Goal: Complete application form

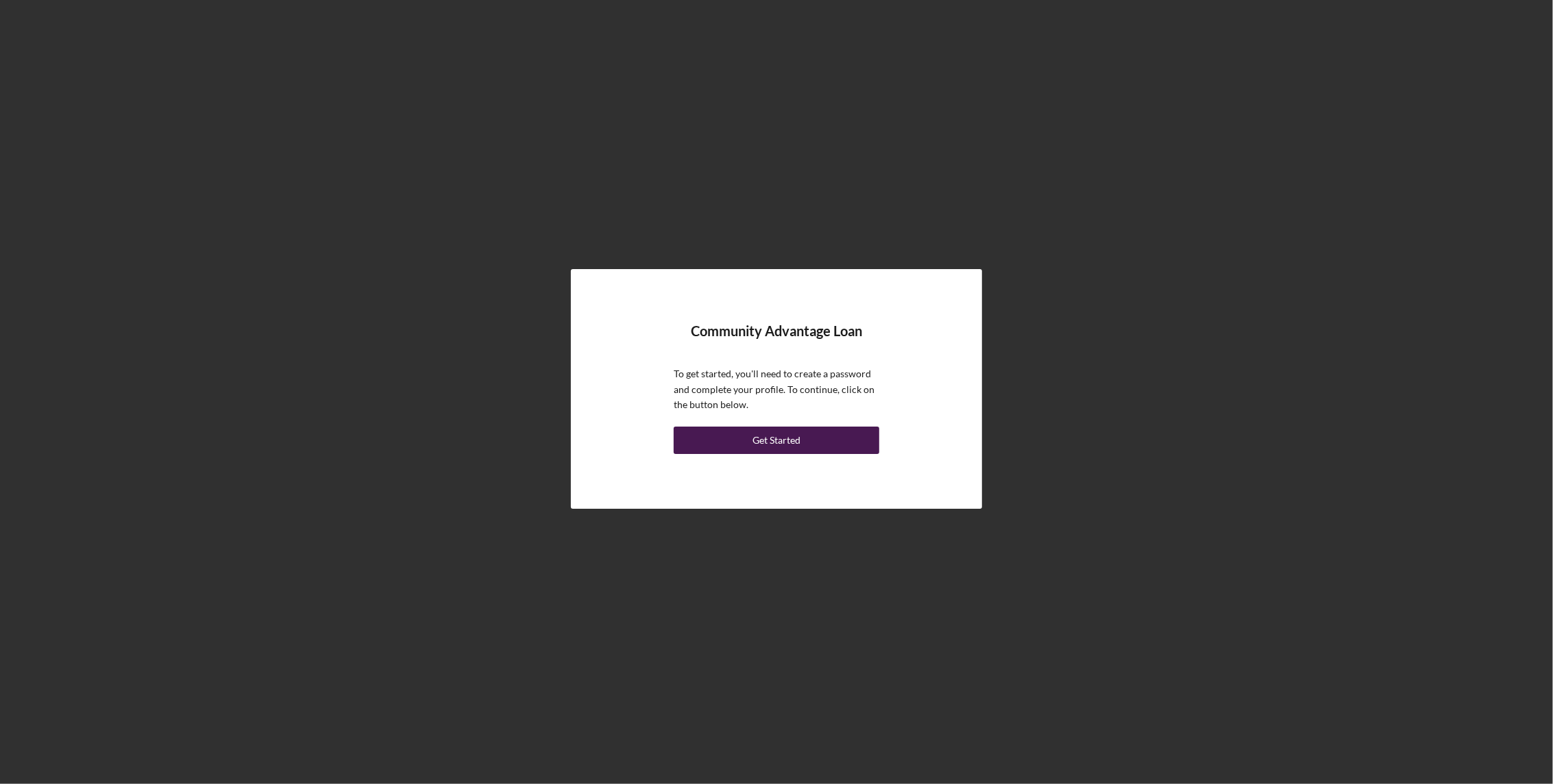
click at [819, 443] on button "Get Started" at bounding box center [776, 440] width 206 height 28
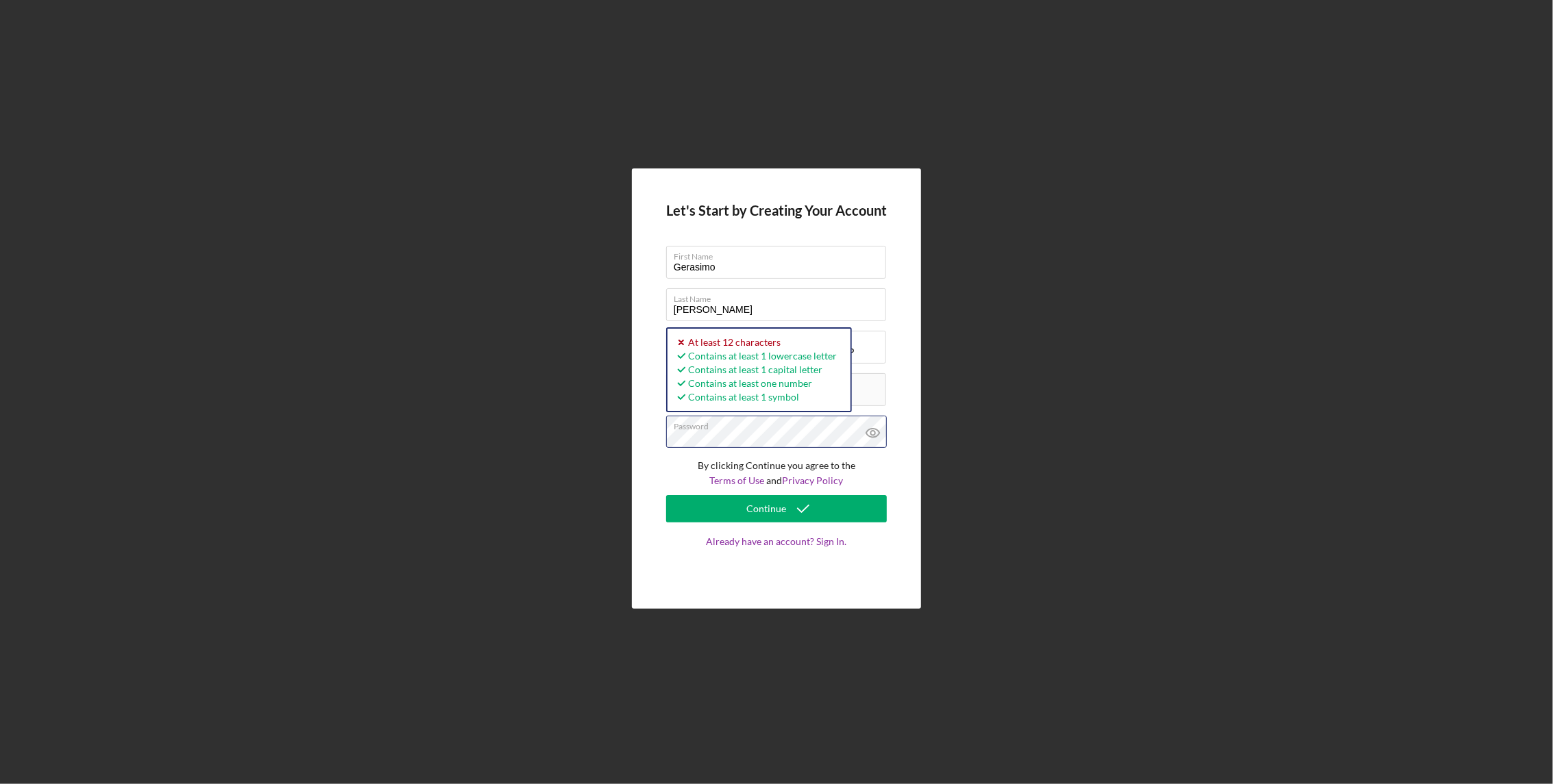
click at [642, 430] on div "Let's Start by Creating Your Account First Name [PERSON_NAME] Last Name [PERSON…" at bounding box center [776, 390] width 289 height 441
click at [871, 428] on icon at bounding box center [872, 432] width 13 height 9
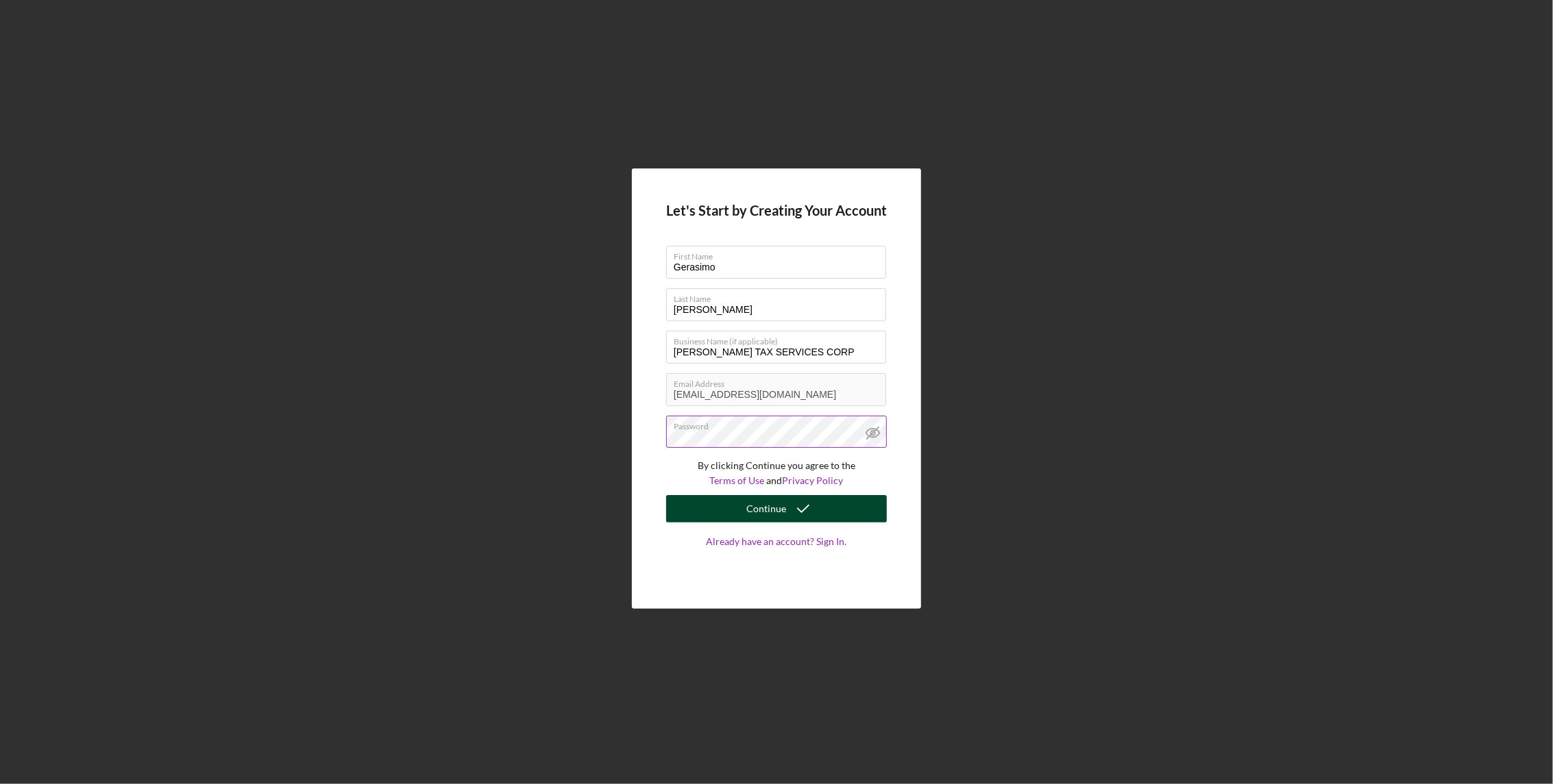
click at [781, 510] on div "Continue" at bounding box center [767, 509] width 40 height 28
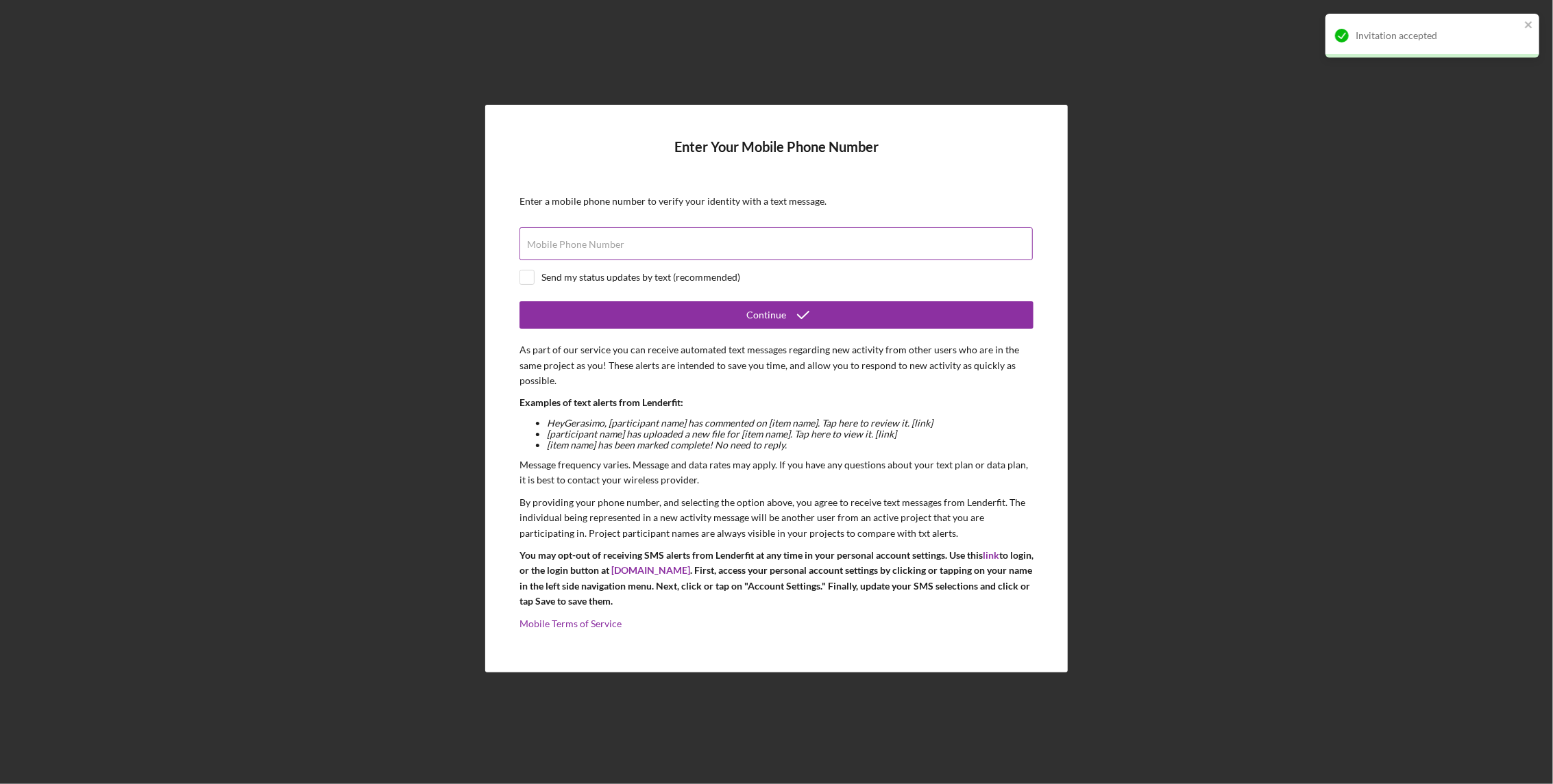
click at [545, 249] on label "Mobile Phone Number" at bounding box center [576, 244] width 97 height 11
click at [545, 249] on input "Mobile Phone Number" at bounding box center [776, 243] width 513 height 33
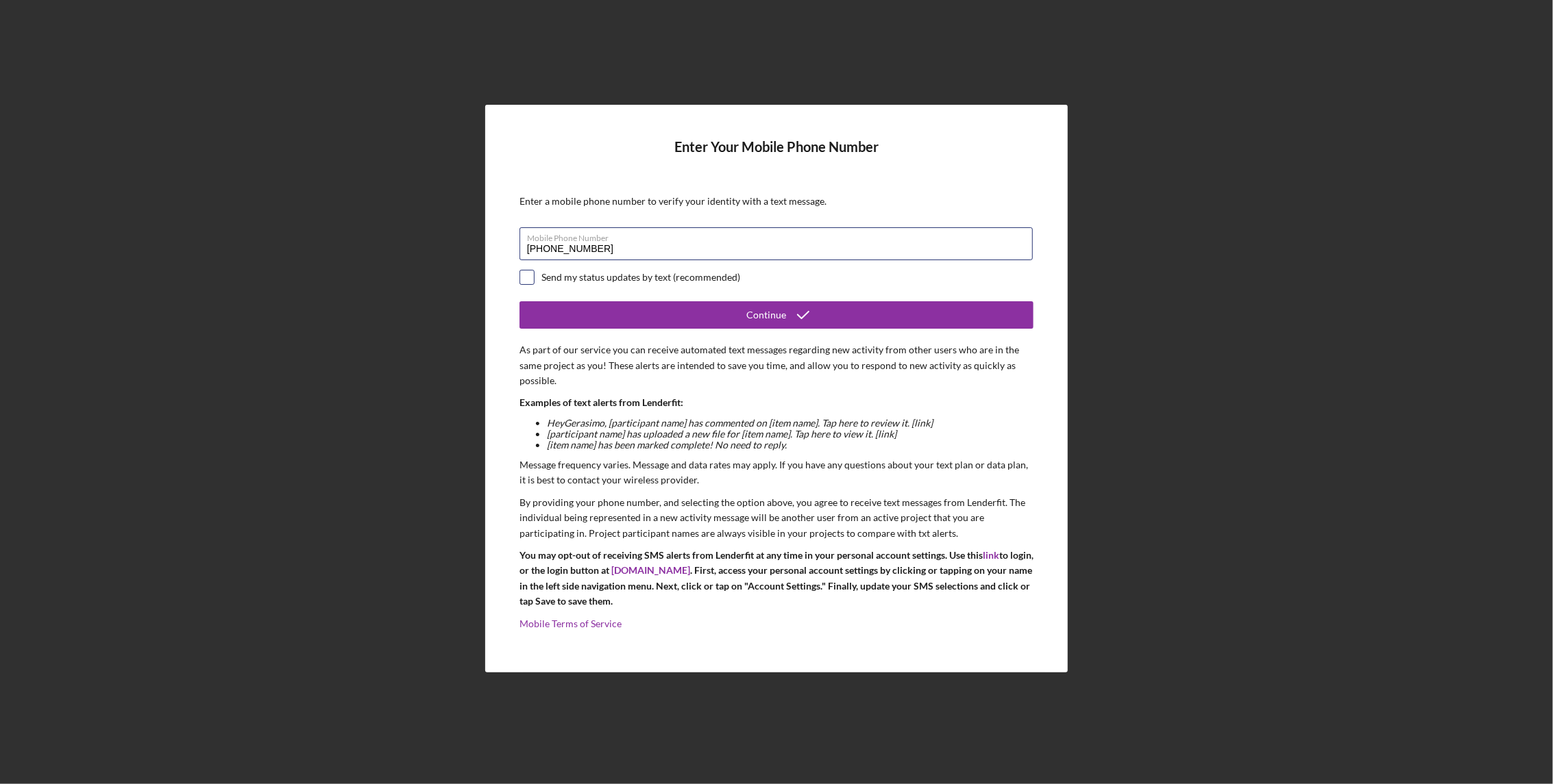
type input "[PHONE_NUMBER]"
click at [525, 275] on input "checkbox" at bounding box center [527, 277] width 14 height 14
checkbox input "true"
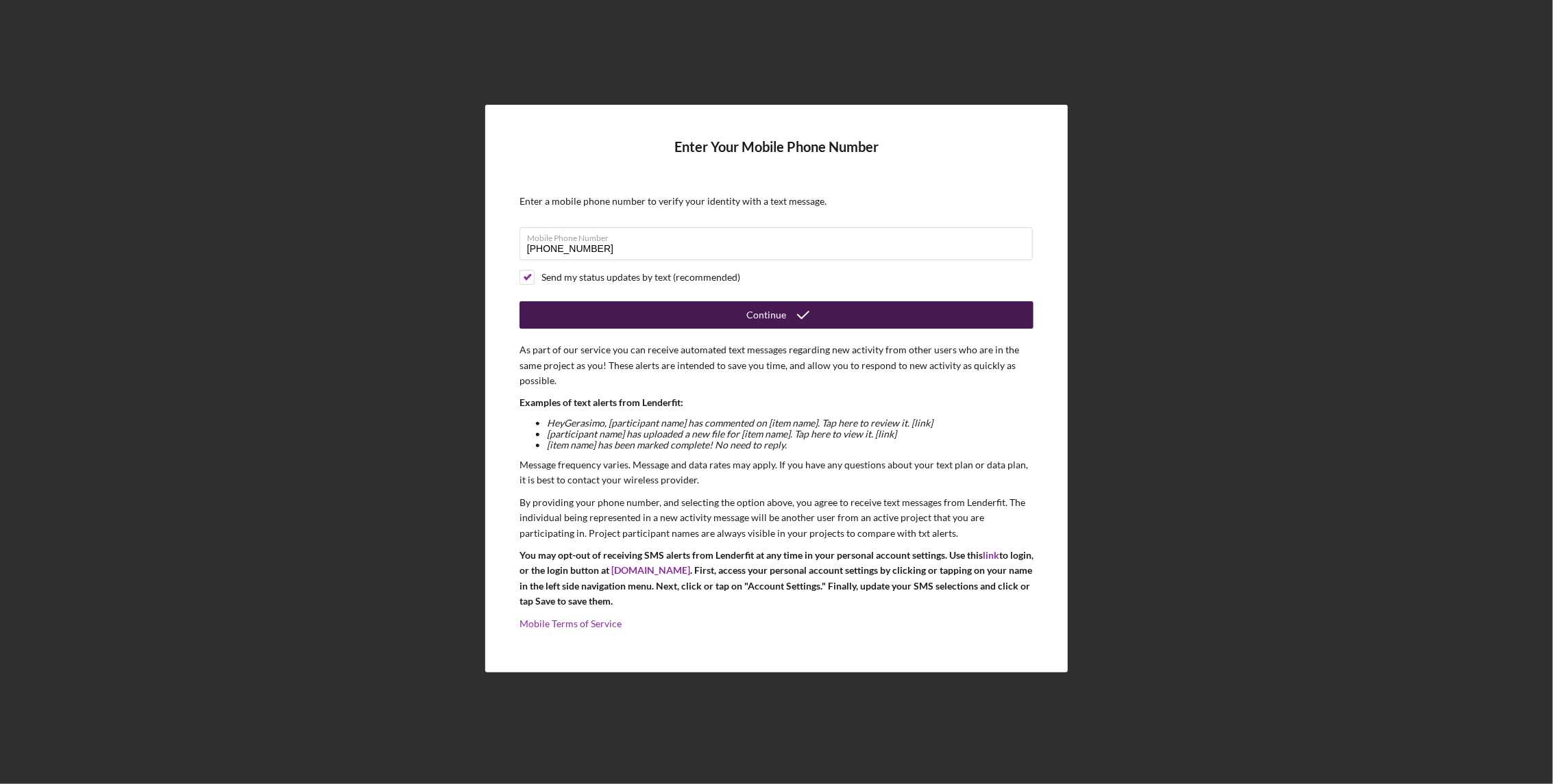
click at [771, 319] on div "Continue" at bounding box center [767, 315] width 40 height 28
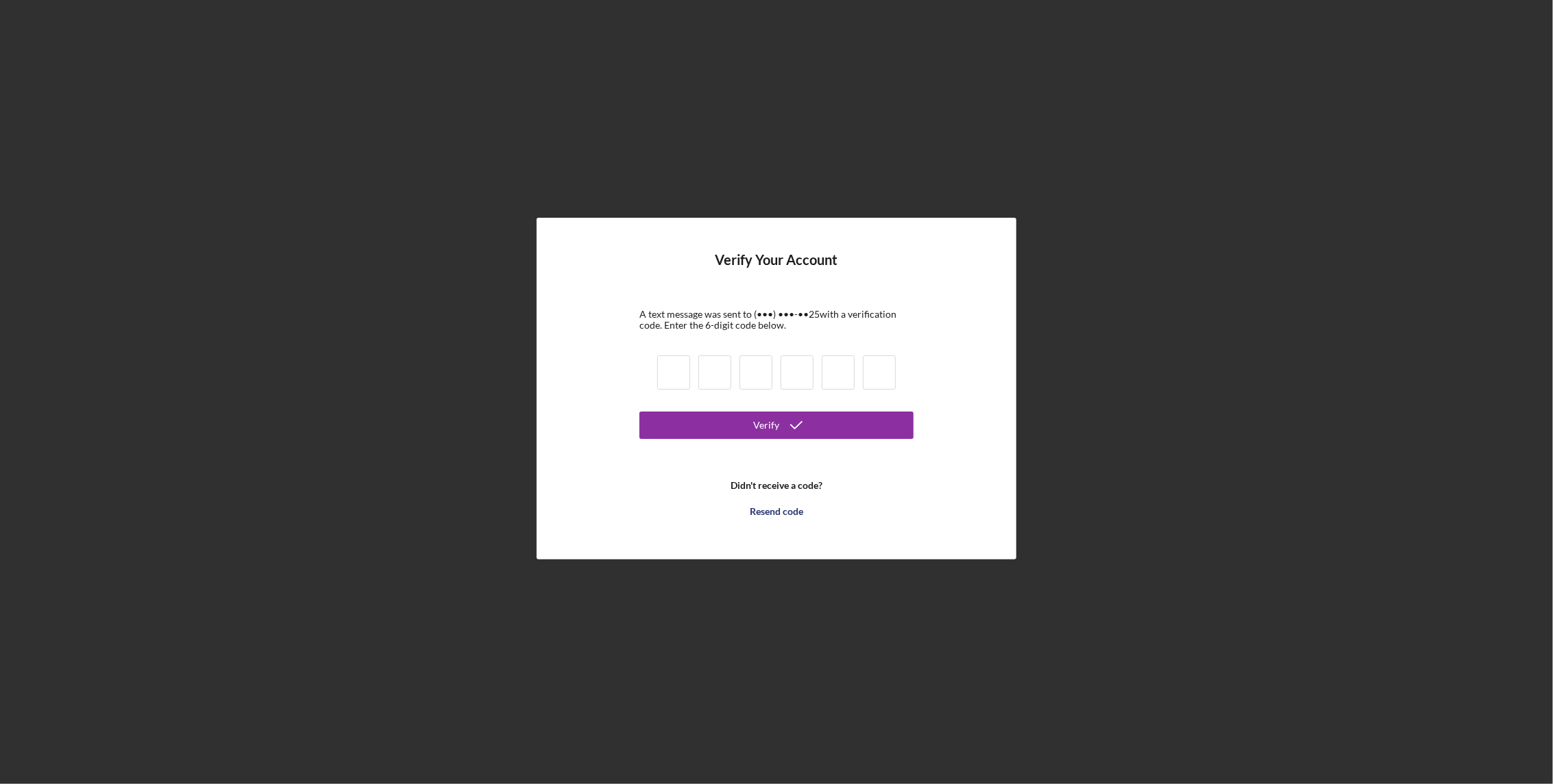
click at [666, 367] on input at bounding box center [673, 373] width 33 height 34
type input "5"
type input "8"
type input "3"
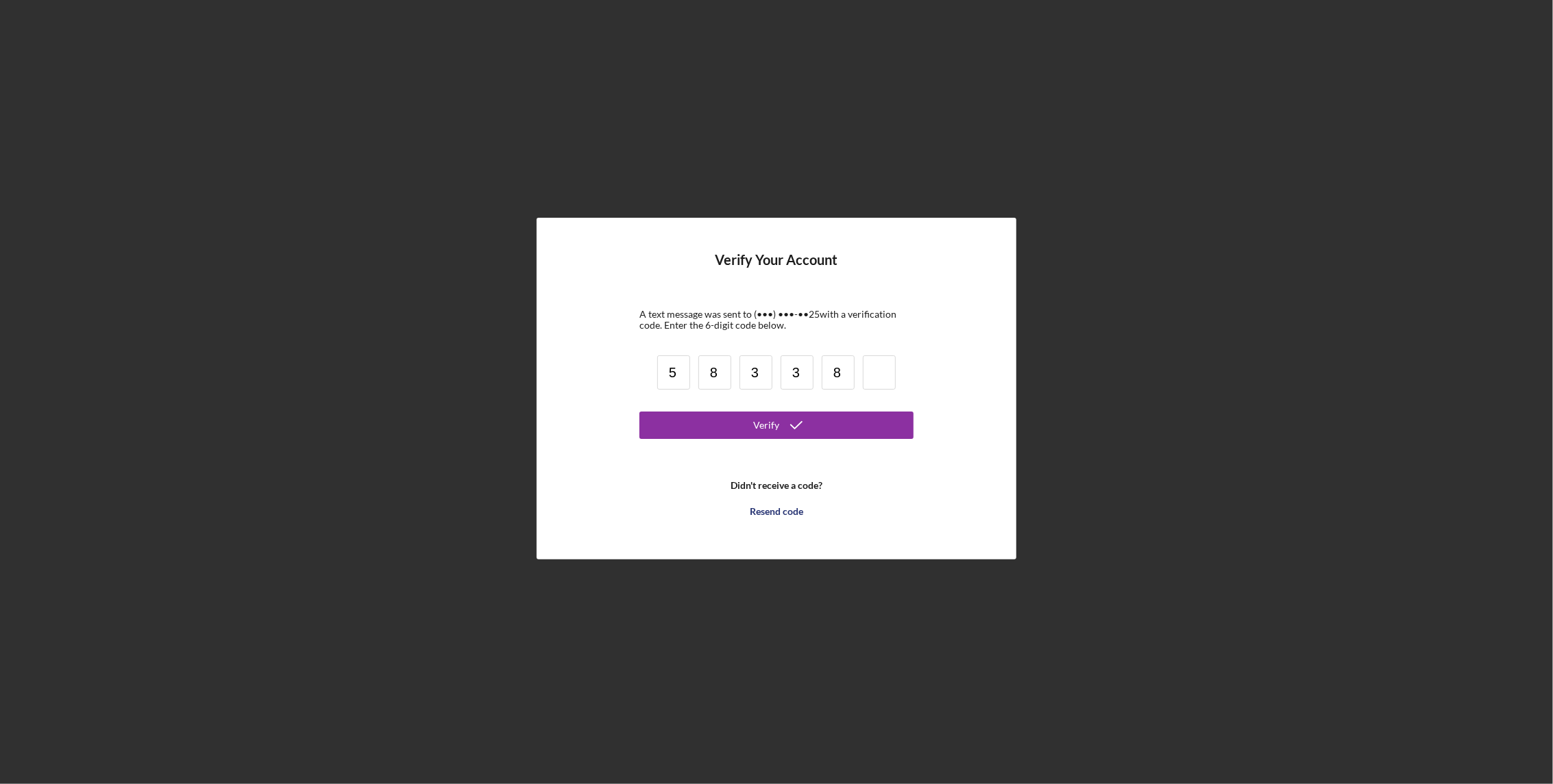
type input "8"
type input "9"
click at [781, 427] on icon "submit" at bounding box center [796, 425] width 34 height 34
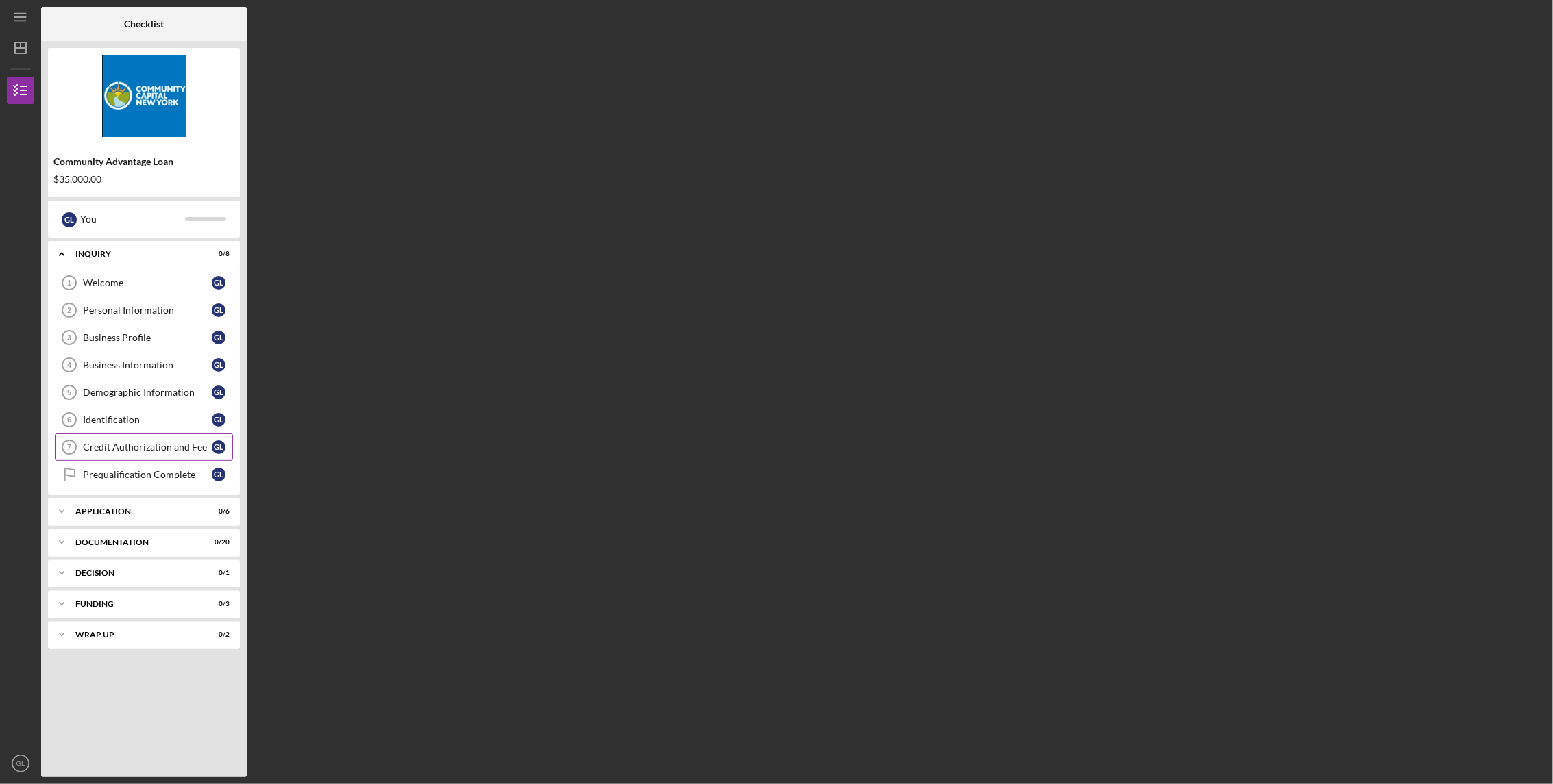
click at [129, 442] on div "Credit Authorization and Fee" at bounding box center [147, 447] width 129 height 11
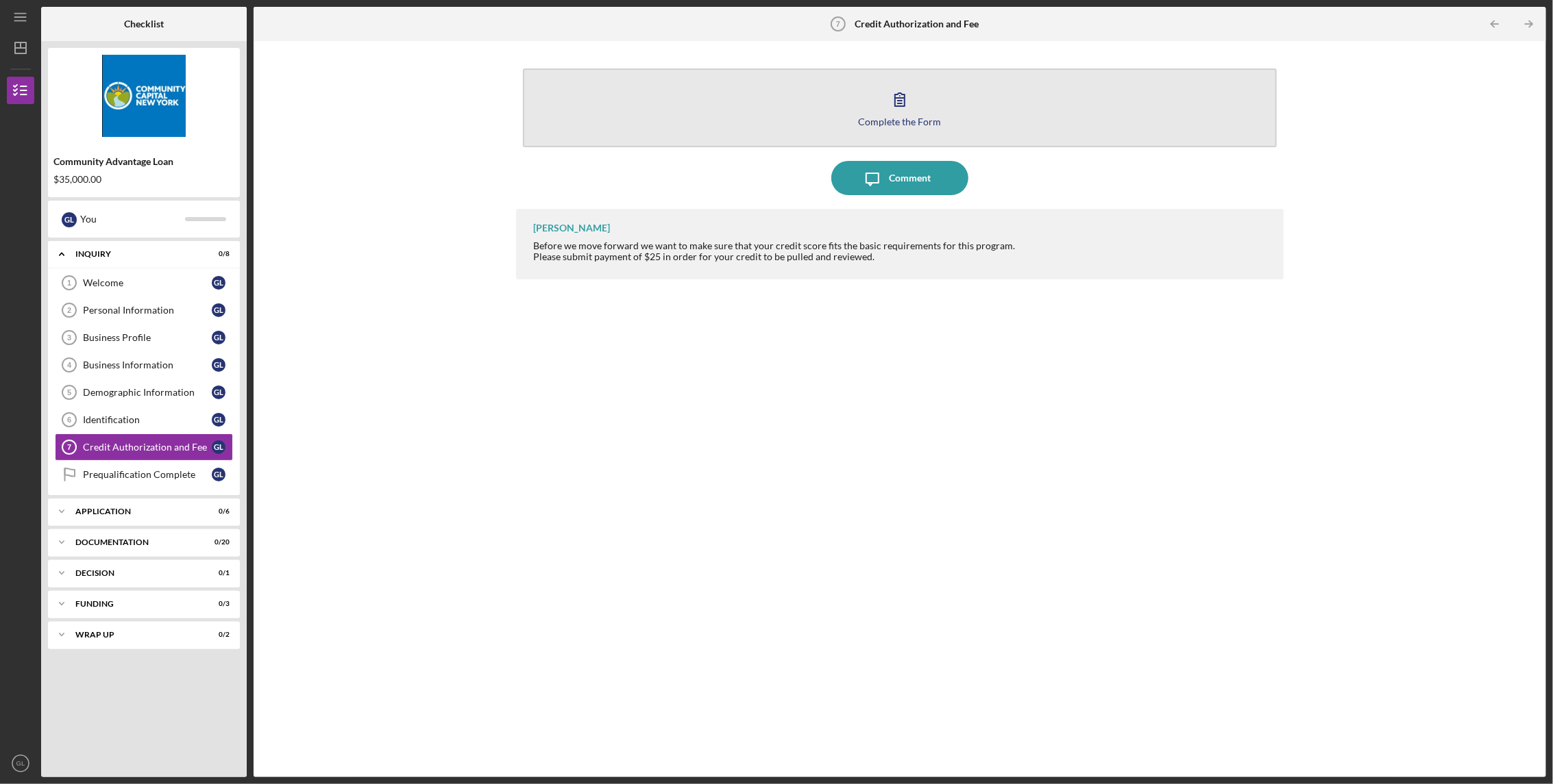
click at [932, 116] on div "Complete the Form" at bounding box center [900, 121] width 83 height 10
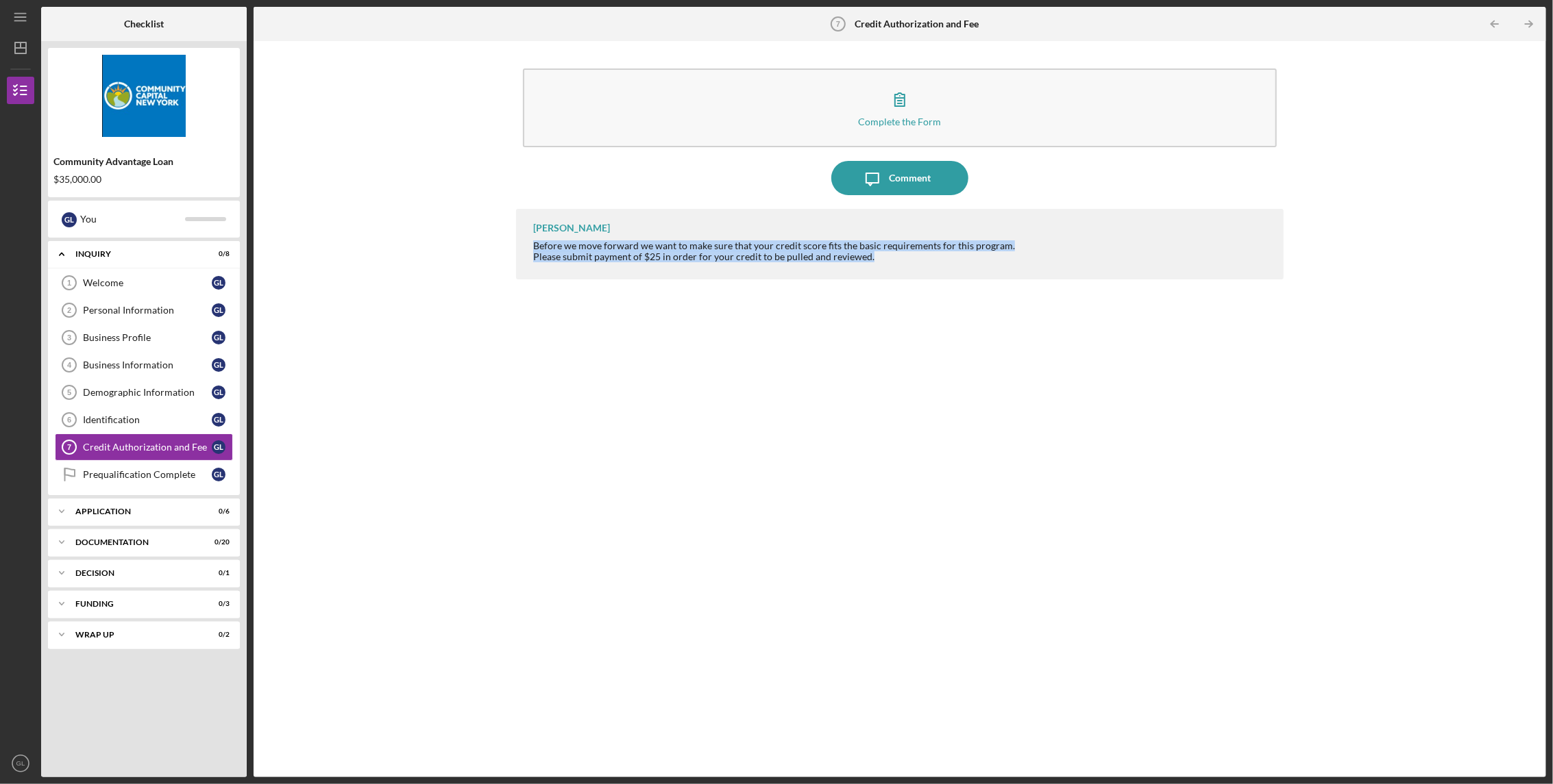
drag, startPoint x: 535, startPoint y: 247, endPoint x: 867, endPoint y: 253, distance: 332.1
click at [867, 253] on div "Before we move forward we want to make sure that your credit score fits the bas…" at bounding box center [774, 251] width 482 height 22
click at [1128, 370] on div "[PERSON_NAME] Before we move forward we want to make sure that your credit scor…" at bounding box center [900, 482] width 768 height 548
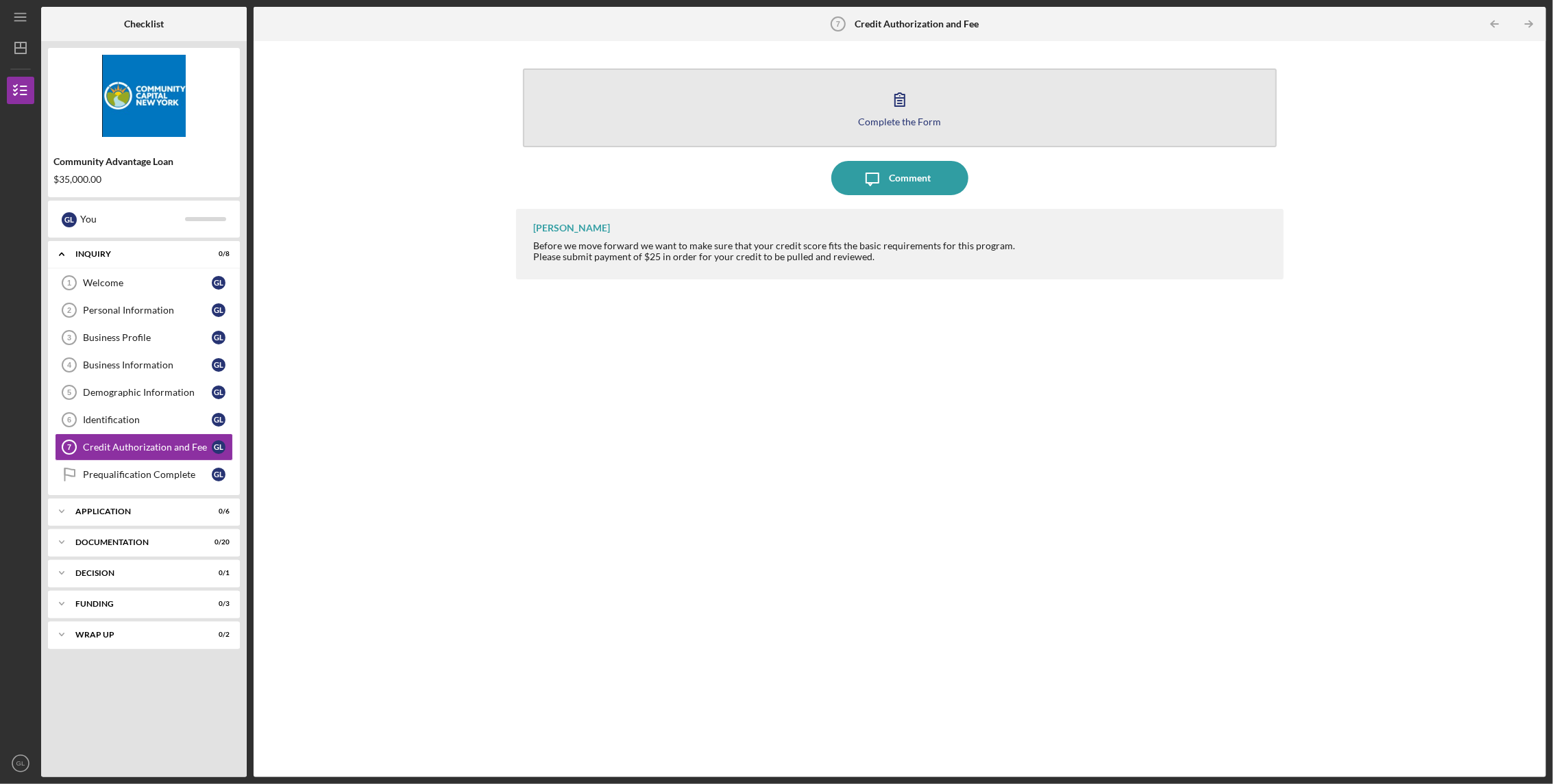
click at [901, 109] on icon "button" at bounding box center [900, 99] width 34 height 34
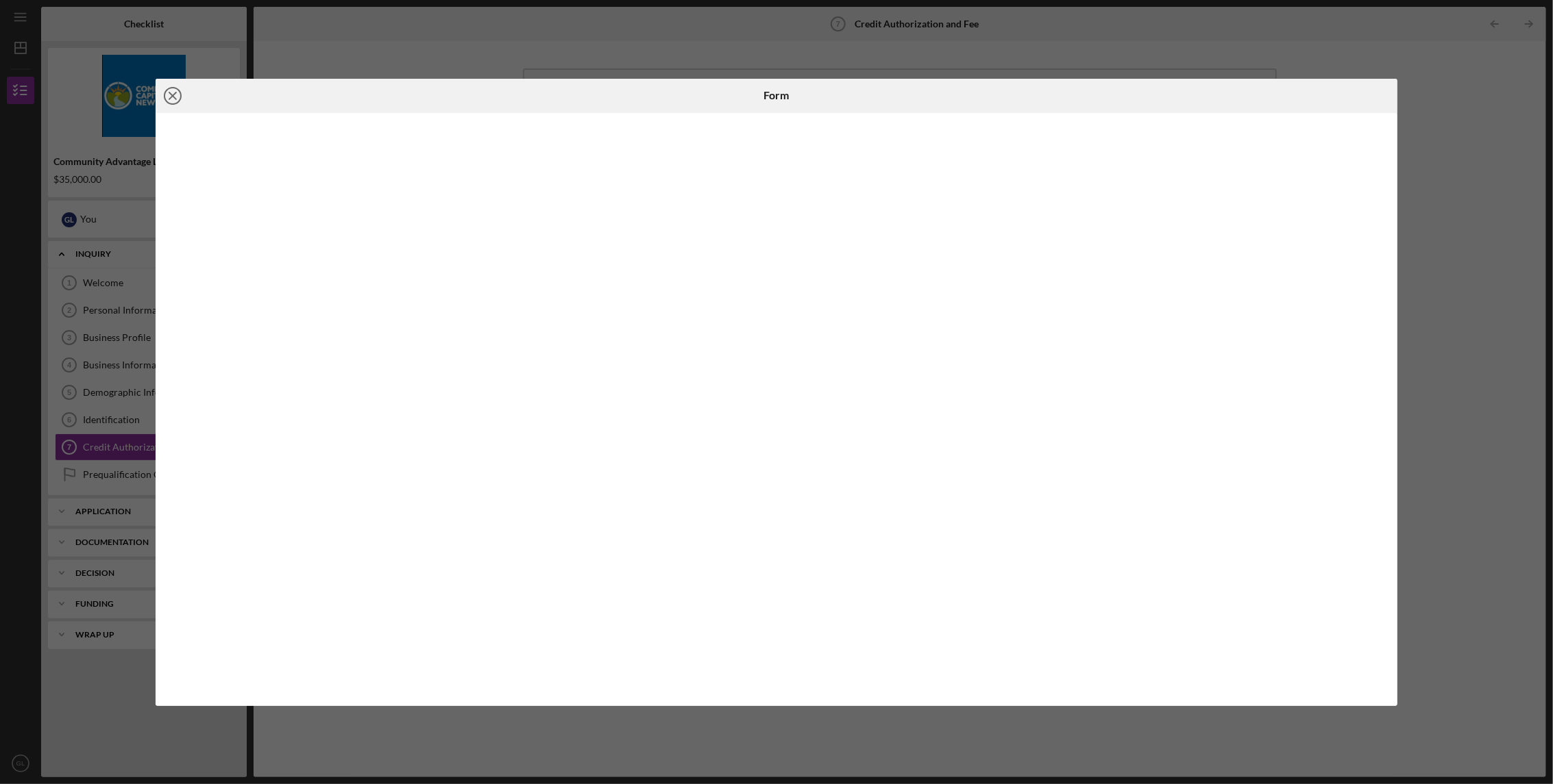
click at [173, 95] on icon "Icon/Close" at bounding box center [172, 95] width 34 height 34
